Goal: Task Accomplishment & Management: Manage account settings

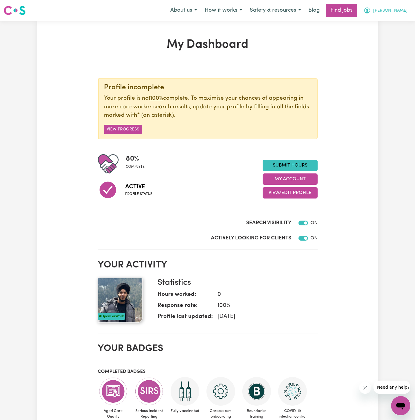
click at [397, 9] on span "[PERSON_NAME]" at bounding box center [390, 10] width 34 height 7
click at [385, 24] on link "My Account" at bounding box center [387, 23] width 47 height 11
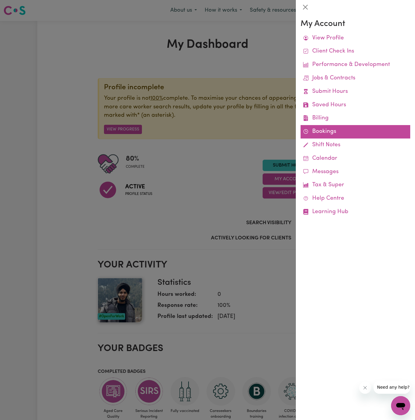
click at [319, 131] on link "Bookings" at bounding box center [355, 131] width 110 height 13
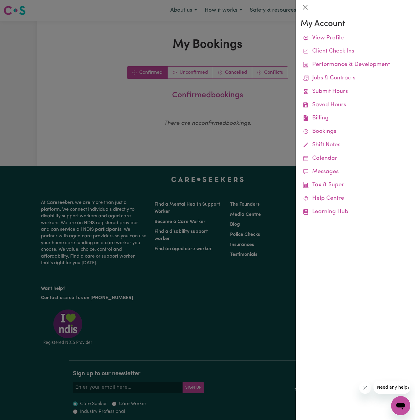
click at [181, 74] on div at bounding box center [207, 210] width 415 height 420
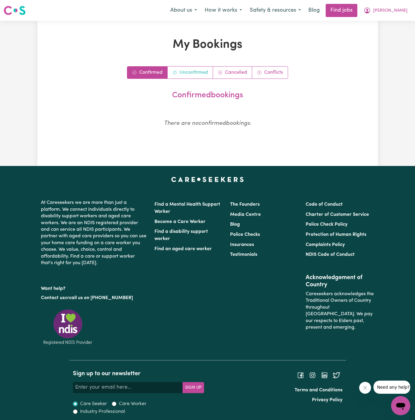
click at [190, 74] on link "Unconfirmed" at bounding box center [190, 73] width 45 height 12
click at [238, 71] on link "Cancelled" at bounding box center [232, 73] width 39 height 12
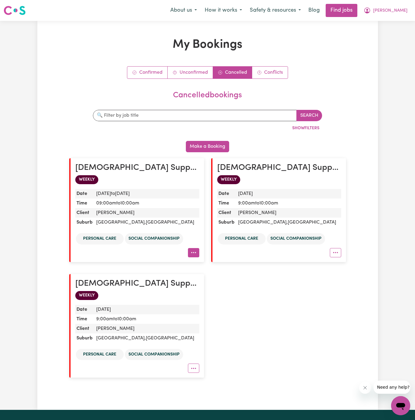
click at [193, 252] on circle "More options" at bounding box center [193, 252] width 1 height 1
click at [400, 7] on button "[PERSON_NAME]" at bounding box center [385, 10] width 52 height 13
click at [386, 23] on link "My Account" at bounding box center [387, 23] width 47 height 11
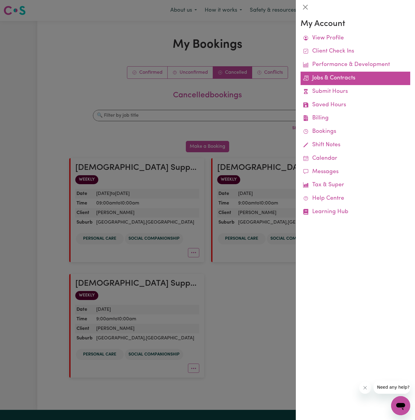
click at [331, 80] on link "Jobs & Contracts" at bounding box center [355, 78] width 110 height 13
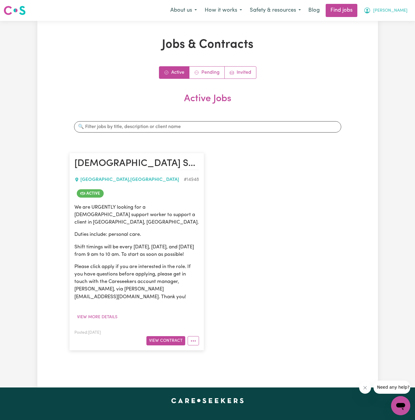
click at [400, 10] on span "[PERSON_NAME]" at bounding box center [390, 10] width 34 height 7
click at [400, 19] on link "My Account" at bounding box center [387, 23] width 47 height 11
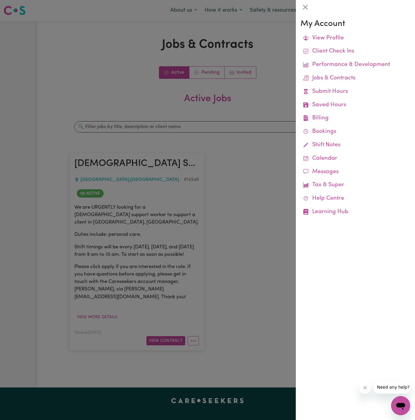
click at [300, 22] on h3 "My Account" at bounding box center [355, 24] width 110 height 10
click at [290, 33] on div at bounding box center [207, 210] width 415 height 420
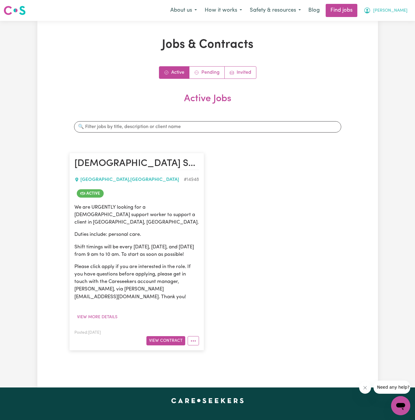
click at [405, 11] on span "[PERSON_NAME]" at bounding box center [390, 10] width 34 height 7
click at [398, 49] on link "Logout" at bounding box center [387, 45] width 47 height 11
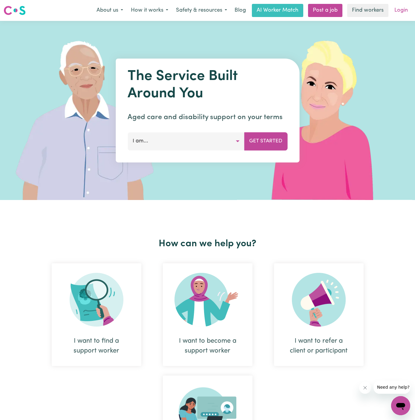
click at [398, 7] on link "Login" at bounding box center [401, 10] width 21 height 13
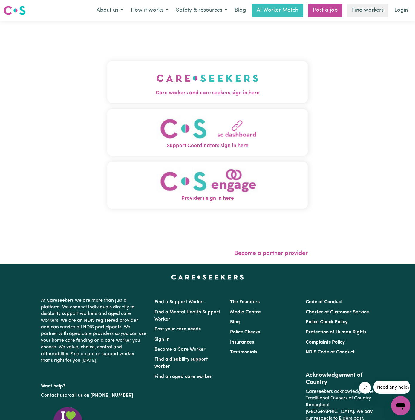
click at [156, 78] on img "Care workers and care seekers sign in here" at bounding box center [207, 78] width 102 height 22
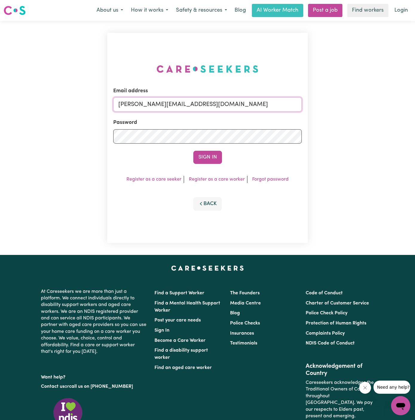
click at [226, 111] on input "[PERSON_NAME][EMAIL_ADDRESS][DOMAIN_NAME]" at bounding box center [207, 104] width 188 height 14
drag, startPoint x: 150, startPoint y: 104, endPoint x: 366, endPoint y: 104, distance: 215.9
click at [366, 104] on div "Email address [EMAIL_ADDRESS][DOMAIN_NAME] Password Sign In Register as a care …" at bounding box center [207, 138] width 415 height 234
click at [390, 117] on div "Email address [EMAIL_ADDRESS][DOMAIN_NAME] Password Sign In Register as a care …" at bounding box center [207, 138] width 415 height 234
click at [189, 103] on input "[EMAIL_ADDRESS][DOMAIN_NAME]" at bounding box center [207, 104] width 188 height 14
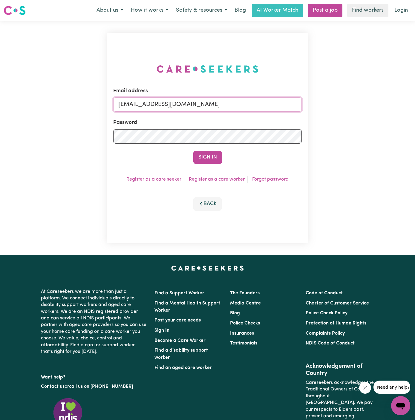
click at [189, 103] on input "[EMAIL_ADDRESS][DOMAIN_NAME]" at bounding box center [207, 104] width 188 height 14
click at [193, 151] on button "Sign In" at bounding box center [207, 157] width 29 height 13
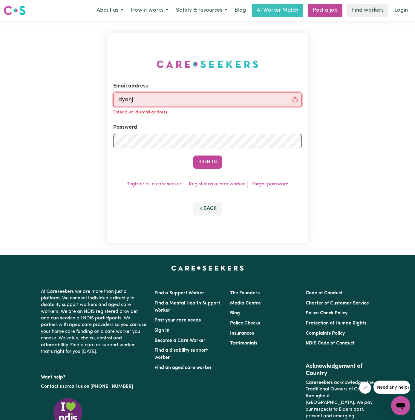
click at [189, 103] on input "dyanj" at bounding box center [207, 100] width 188 height 14
type input "[PERSON_NAME][EMAIL_ADDRESS][DOMAIN_NAME]"
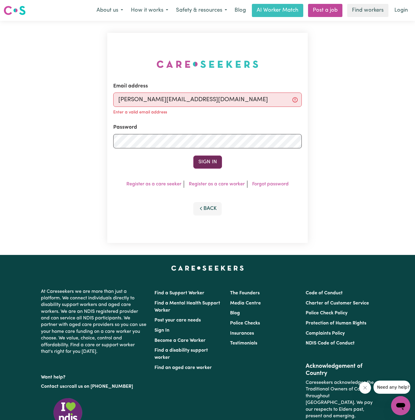
click at [212, 162] on button "Sign In" at bounding box center [207, 162] width 29 height 13
